Goal: Task Accomplishment & Management: Manage account settings

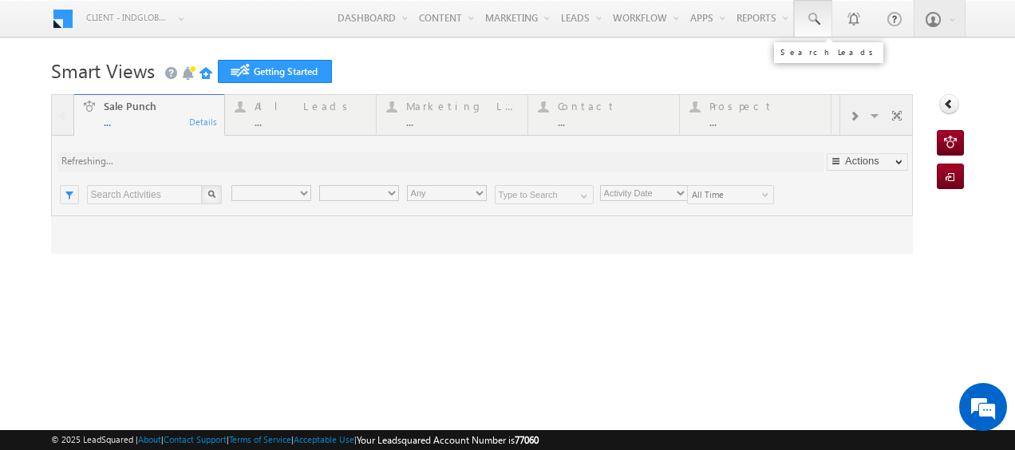
click at [808, 22] on span at bounding box center [813, 19] width 16 height 16
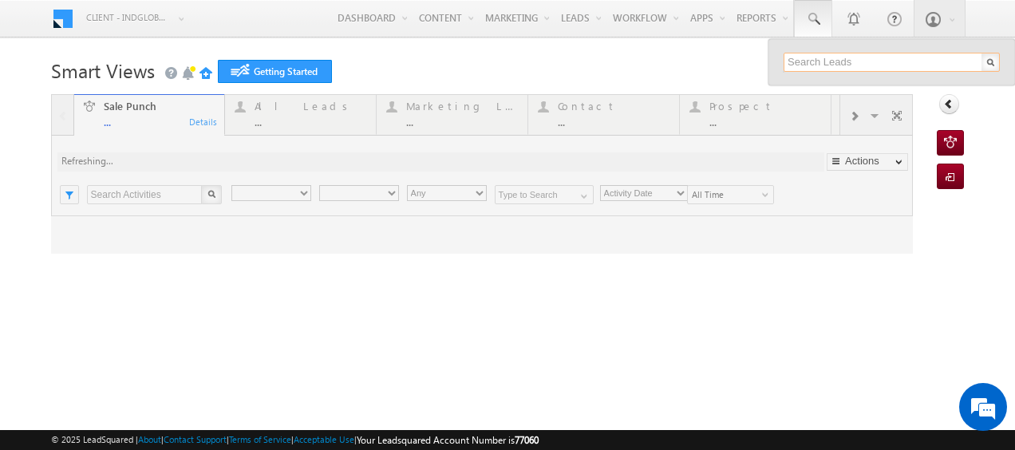
type input "Any Owner"
click at [789, 59] on input "text" at bounding box center [892, 62] width 216 height 19
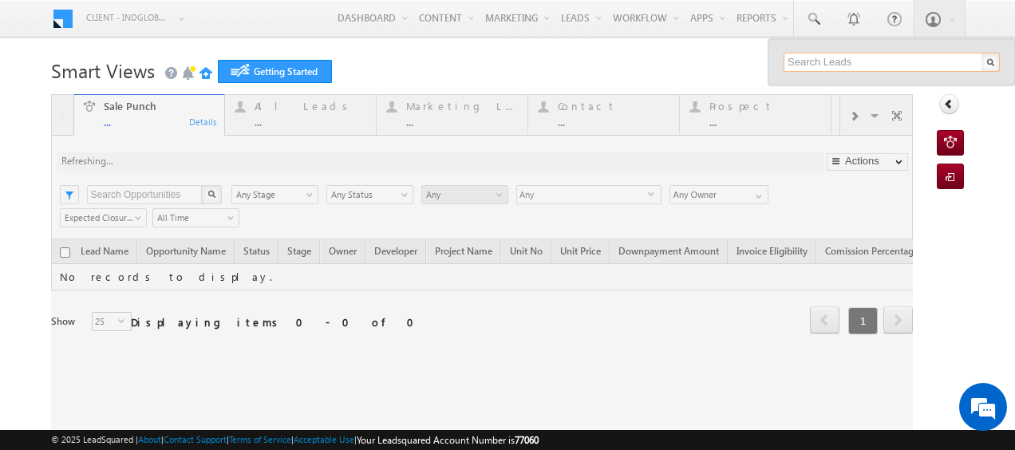
paste input "1547274064"
click at [784, 58] on input "1547274064" at bounding box center [892, 62] width 216 height 19
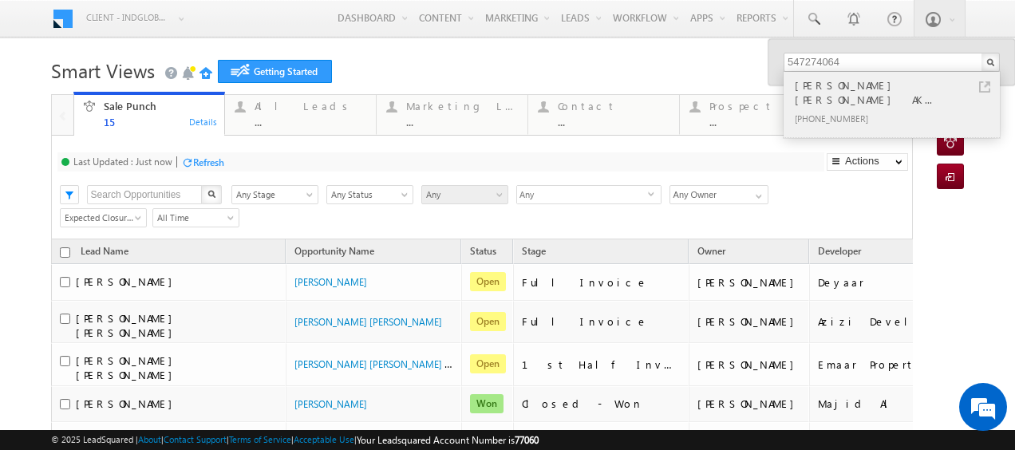
click at [862, 109] on div "[PHONE_NUMBER]" at bounding box center [899, 118] width 214 height 19
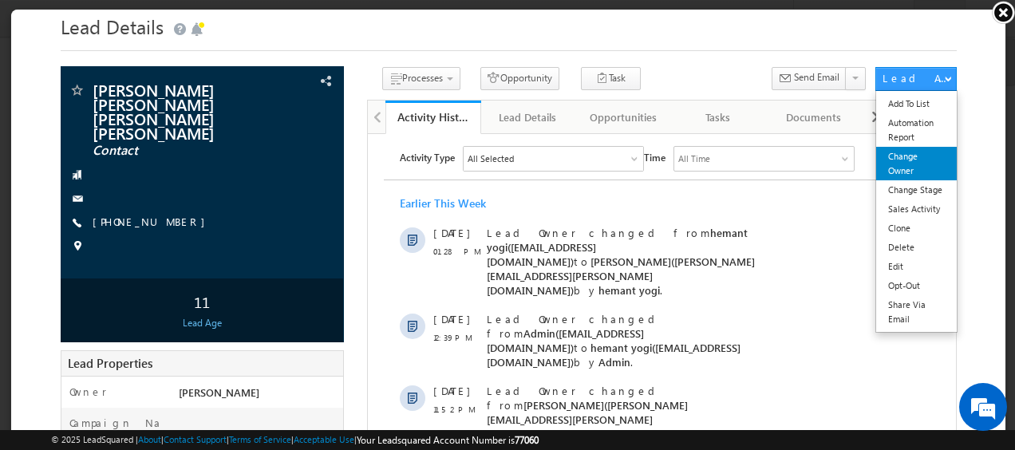
click at [890, 170] on link "Change Owner" at bounding box center [915, 163] width 81 height 34
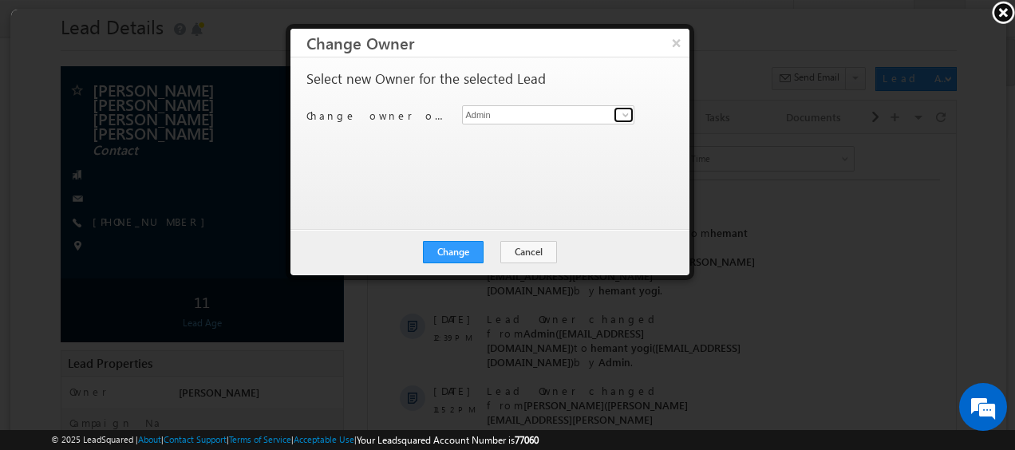
click at [619, 114] on span at bounding box center [624, 114] width 13 height 13
click at [670, 41] on button "×" at bounding box center [675, 42] width 26 height 28
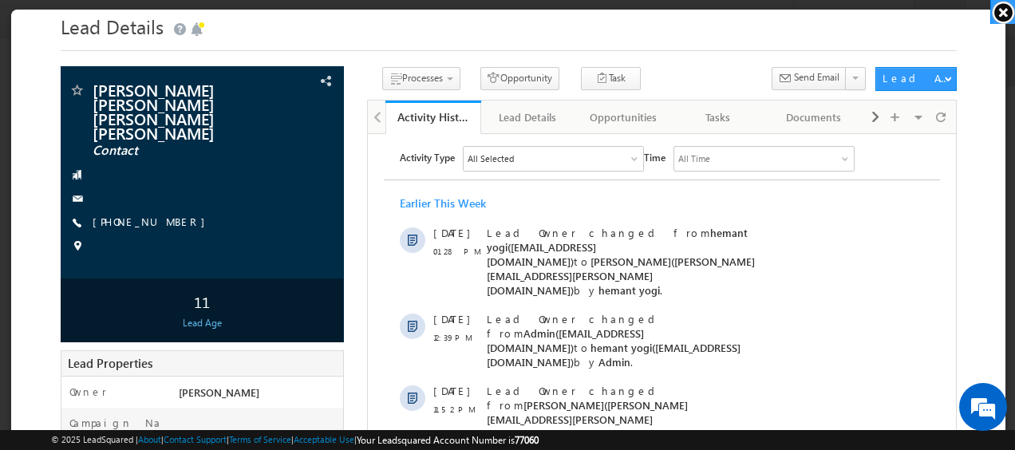
click at [1001, 13] on link at bounding box center [1002, 12] width 25 height 24
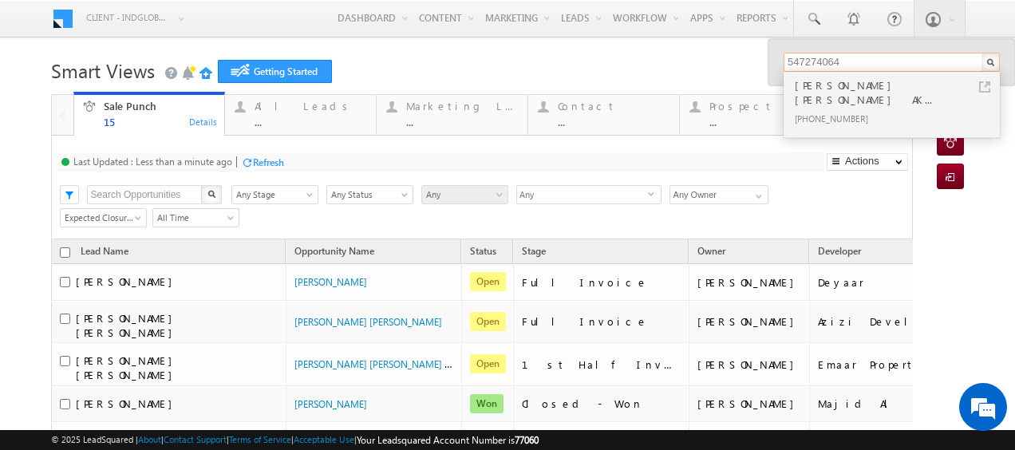
click at [835, 59] on input "547274064" at bounding box center [892, 62] width 216 height 19
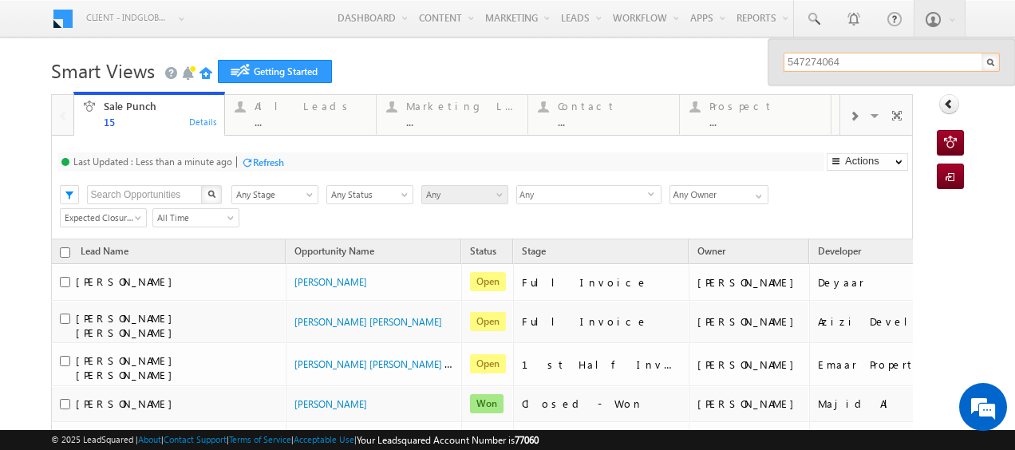
paste input "0558567350"
click at [784, 59] on input "0558567350" at bounding box center [892, 62] width 216 height 19
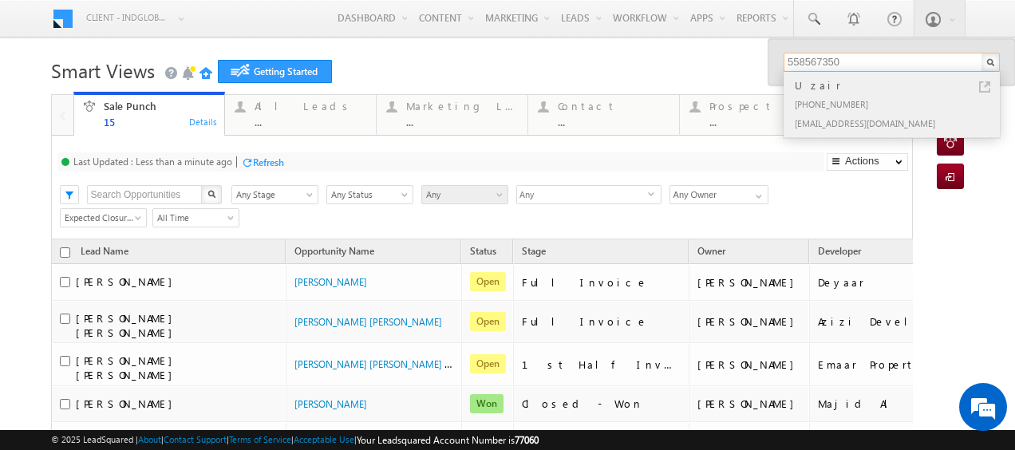
type input "558567350"
click at [843, 86] on div "Uzair" at bounding box center [899, 86] width 214 height 18
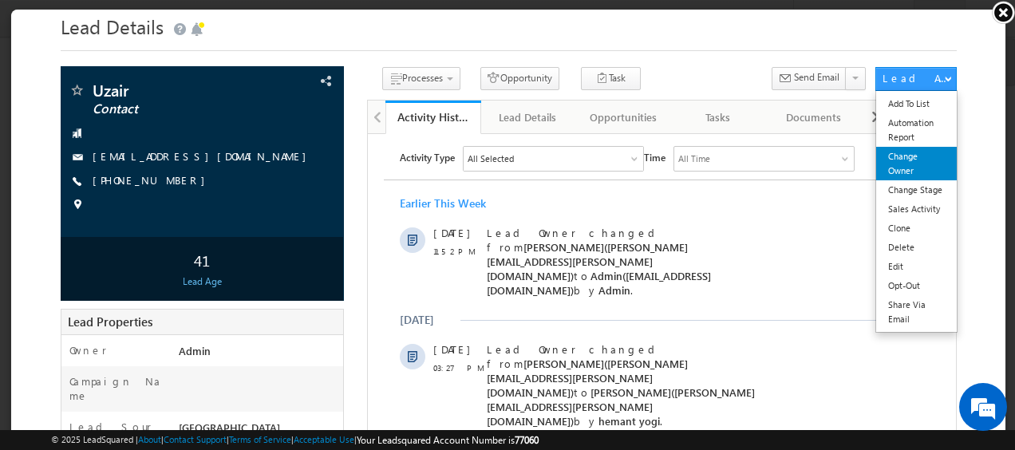
drag, startPoint x: 884, startPoint y: 157, endPoint x: 465, endPoint y: 55, distance: 432.1
click at [884, 157] on link "Change Owner" at bounding box center [915, 163] width 81 height 34
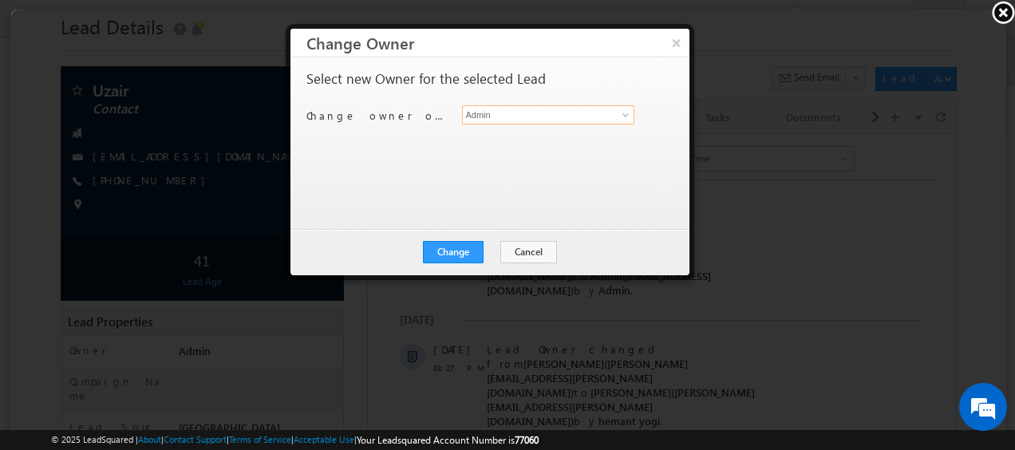
click at [501, 119] on input "Admin" at bounding box center [547, 114] width 173 height 19
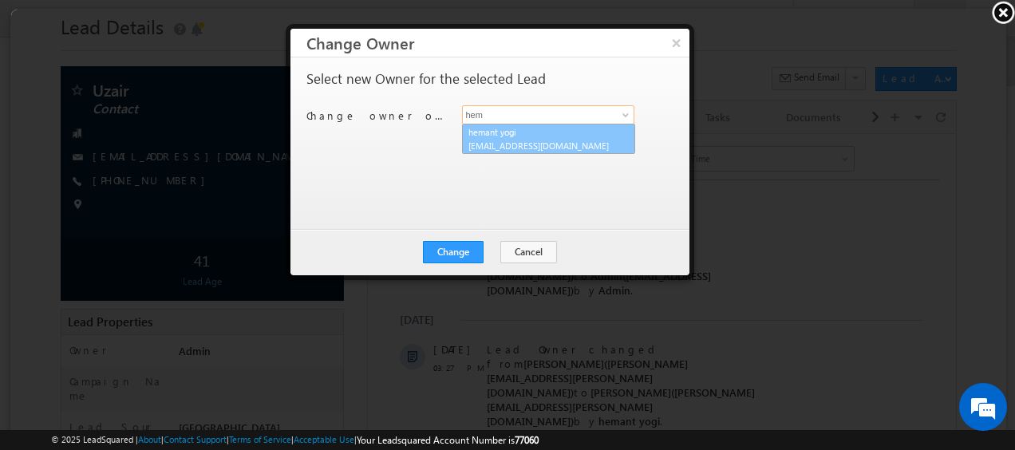
click at [502, 139] on span "[EMAIL_ADDRESS][DOMAIN_NAME]" at bounding box center [539, 145] width 144 height 12
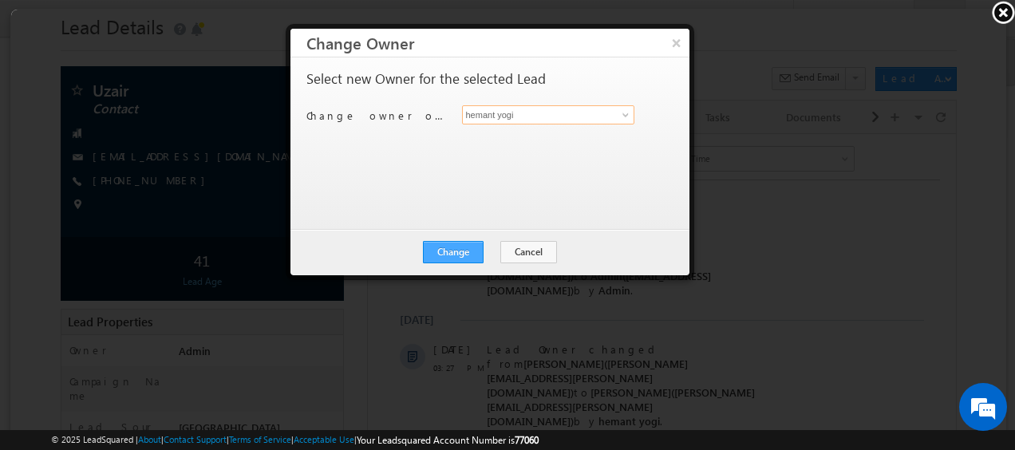
type input "hemant yogi"
click at [453, 247] on button "Change" at bounding box center [451, 251] width 61 height 22
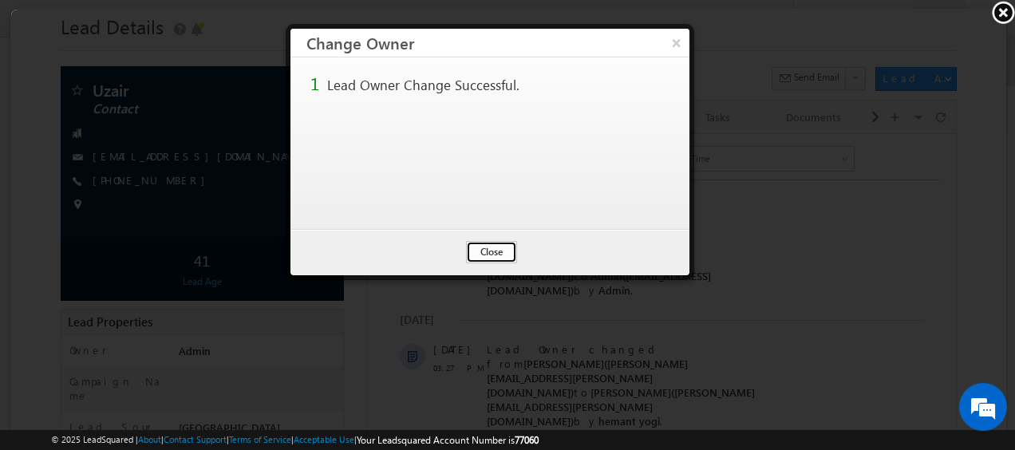
click at [483, 245] on button "Close" at bounding box center [490, 251] width 51 height 22
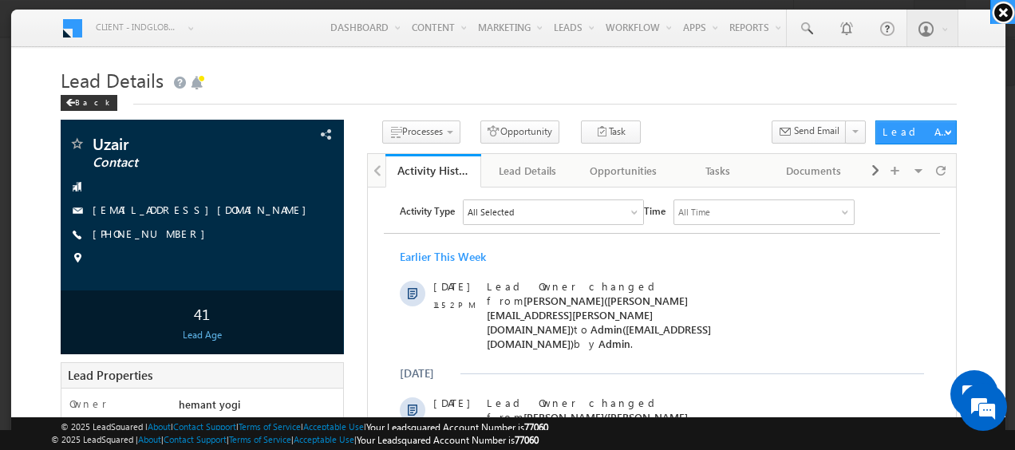
click at [1002, 14] on link at bounding box center [1002, 12] width 25 height 24
